Goal: Task Accomplishment & Management: Manage account settings

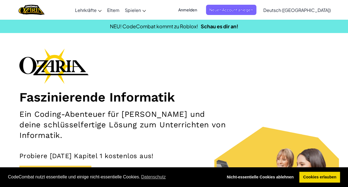
click at [201, 10] on span "Anmelden" at bounding box center [187, 10] width 25 height 10
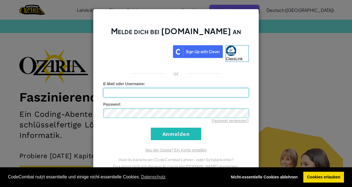
click at [149, 90] on input "E-Mail oder Username :" at bounding box center [176, 92] width 146 height 9
type input "[EMAIL_ADDRESS][DOMAIN_NAME]"
click at [156, 118] on div "Passwort vergessen?" at bounding box center [176, 121] width 146 height 6
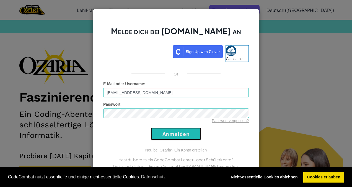
click at [192, 132] on input "Anmelden" at bounding box center [176, 133] width 50 height 12
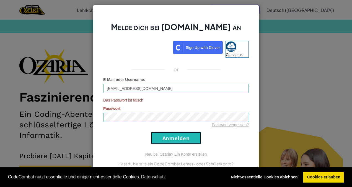
click at [183, 138] on input "Anmelden" at bounding box center [176, 138] width 50 height 12
click at [181, 141] on input "Anmelden" at bounding box center [176, 138] width 50 height 12
